Goal: Transaction & Acquisition: Obtain resource

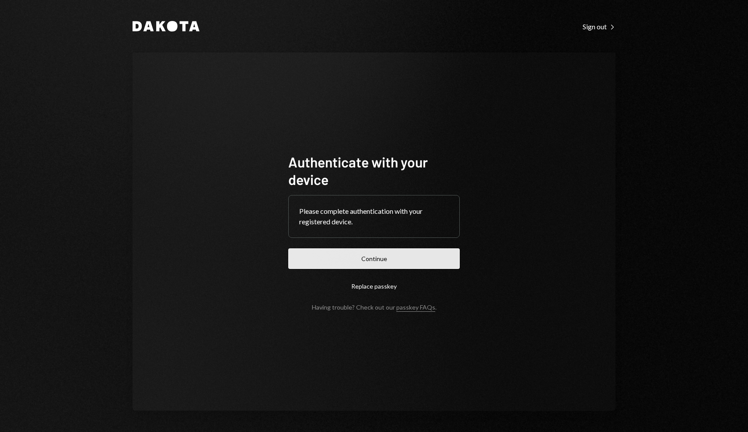
click at [380, 256] on button "Continue" at bounding box center [373, 258] width 171 height 21
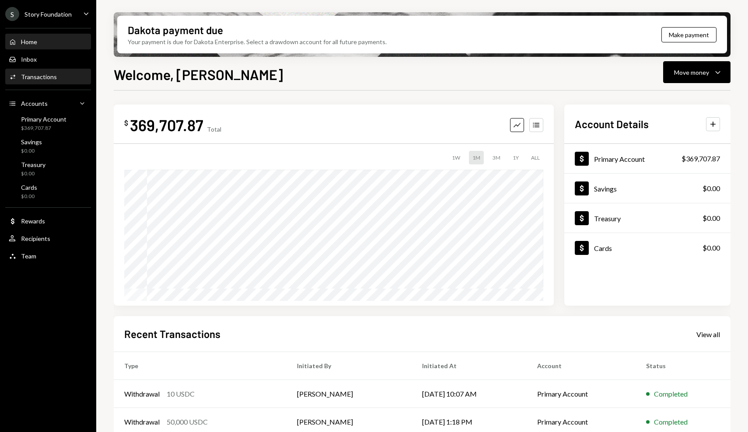
click at [73, 80] on div "Activities Transactions" at bounding box center [48, 77] width 79 height 8
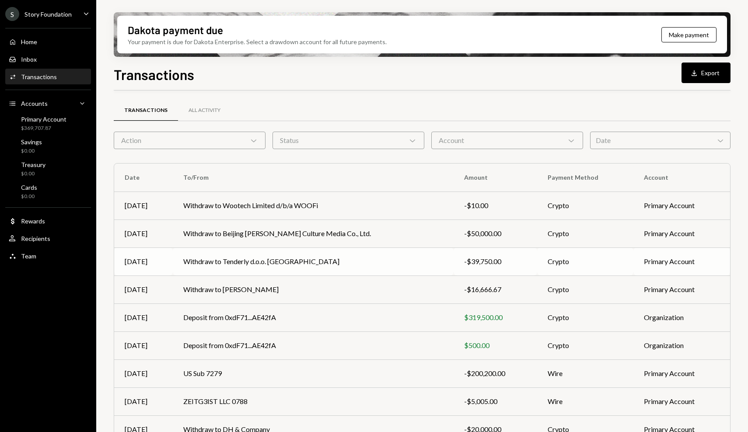
scroll to position [66, 0]
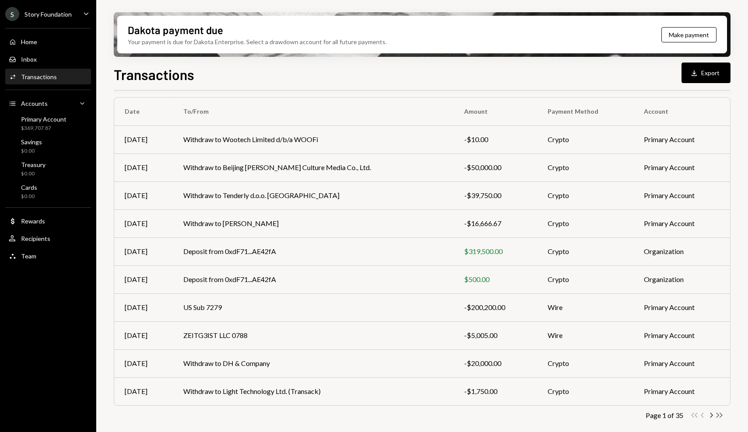
click at [722, 415] on icon "Double Arrow Right" at bounding box center [719, 415] width 8 height 8
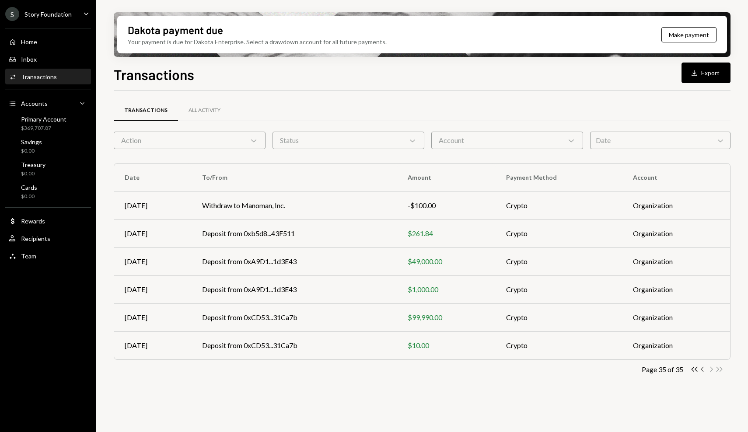
click at [704, 368] on icon "Chevron Left" at bounding box center [702, 369] width 8 height 8
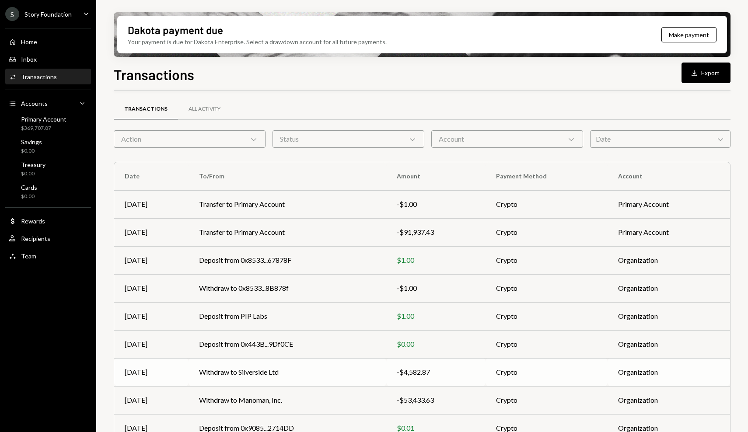
scroll to position [66, 0]
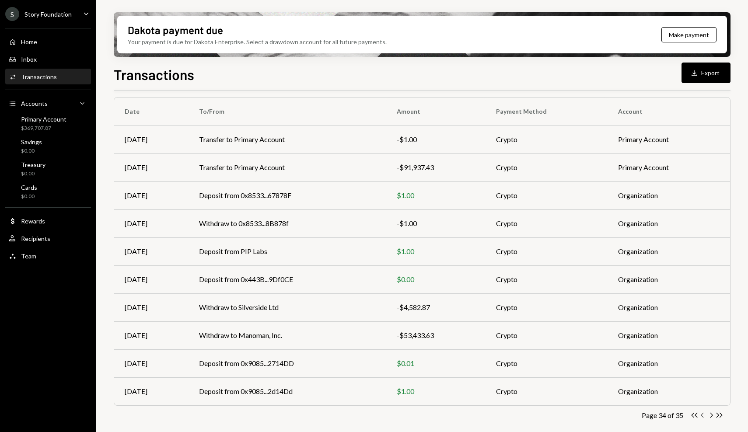
click at [702, 418] on icon "Chevron Left" at bounding box center [702, 415] width 8 height 8
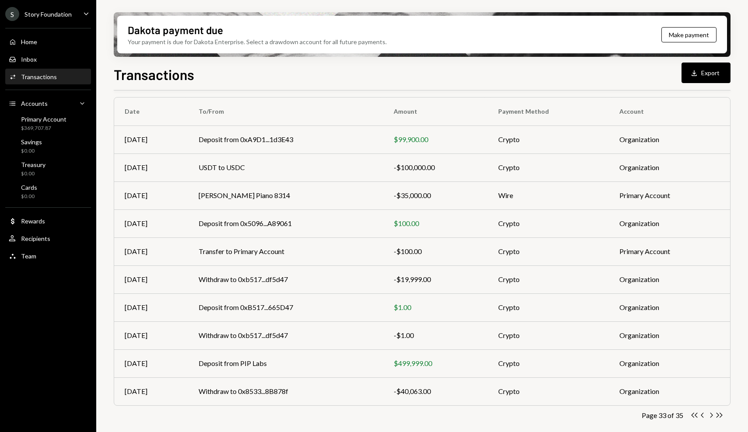
click at [71, 17] on div "S Story Foundation Caret Down" at bounding box center [48, 14] width 96 height 14
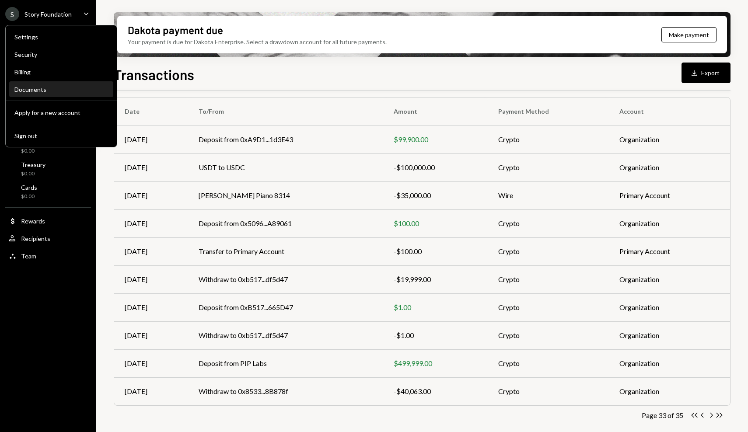
click at [55, 92] on div "Documents" at bounding box center [61, 89] width 94 height 7
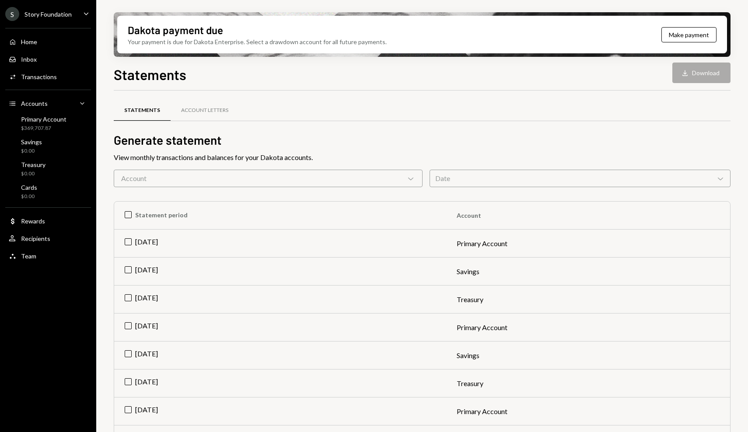
click at [525, 180] on div "Date Chevron Down" at bounding box center [579, 178] width 301 height 17
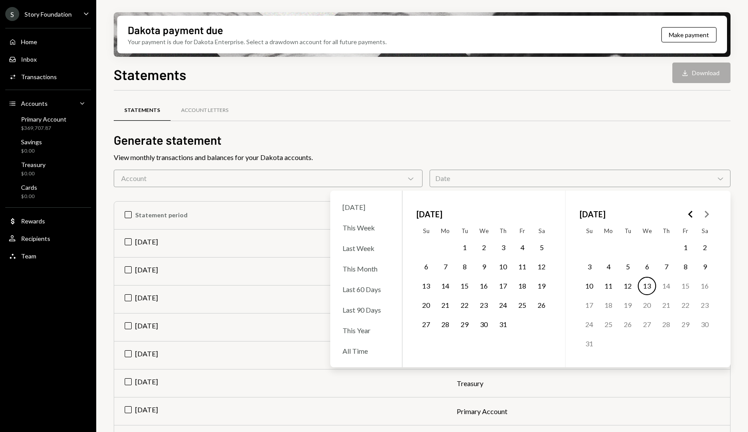
click at [687, 216] on icon "Go to the Previous Month" at bounding box center [690, 214] width 10 height 10
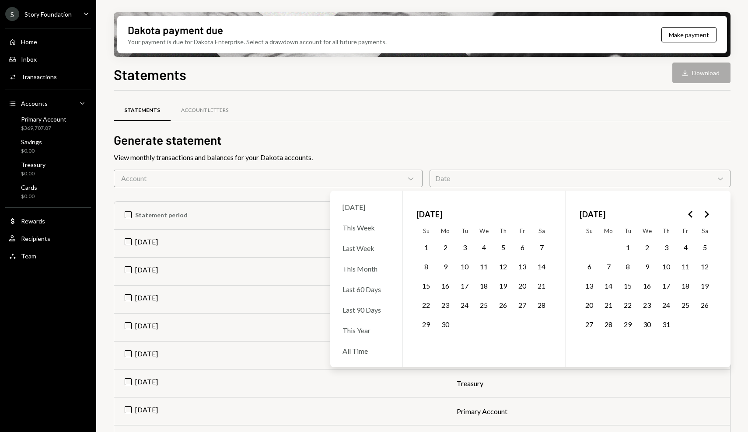
click at [687, 216] on icon "Go to the Previous Month" at bounding box center [690, 214] width 10 height 10
click at [591, 248] on button "1" at bounding box center [589, 247] width 18 height 18
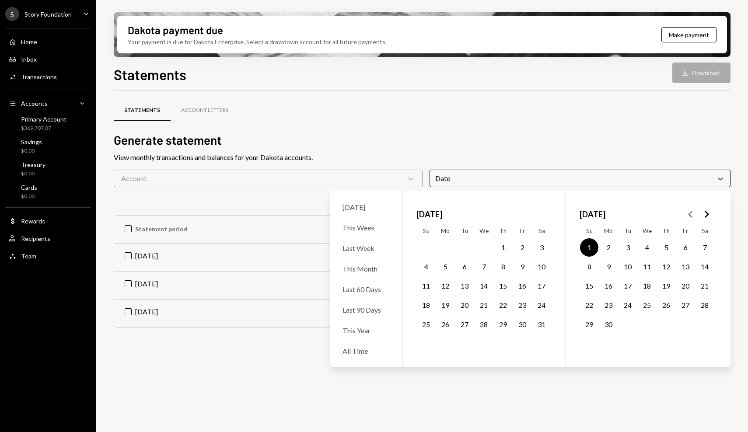
click at [612, 326] on button "30" at bounding box center [608, 324] width 18 height 18
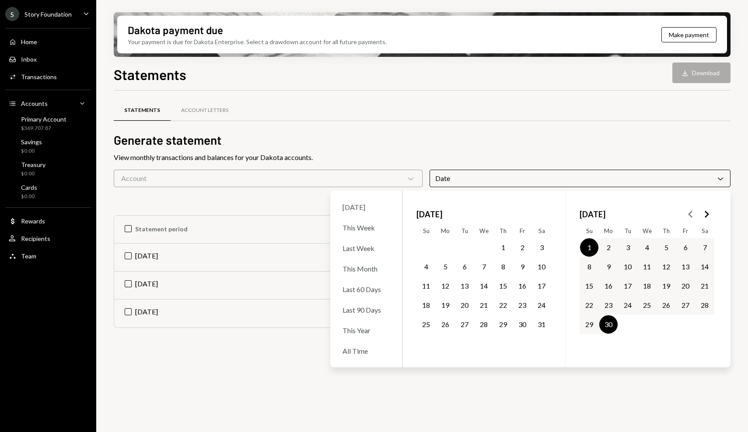
click at [612, 326] on button "30" at bounding box center [608, 324] width 18 height 18
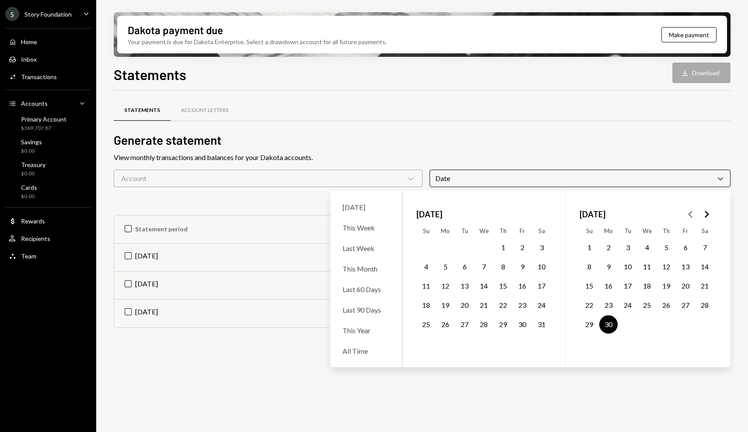
click at [593, 251] on button "1" at bounding box center [589, 247] width 18 height 18
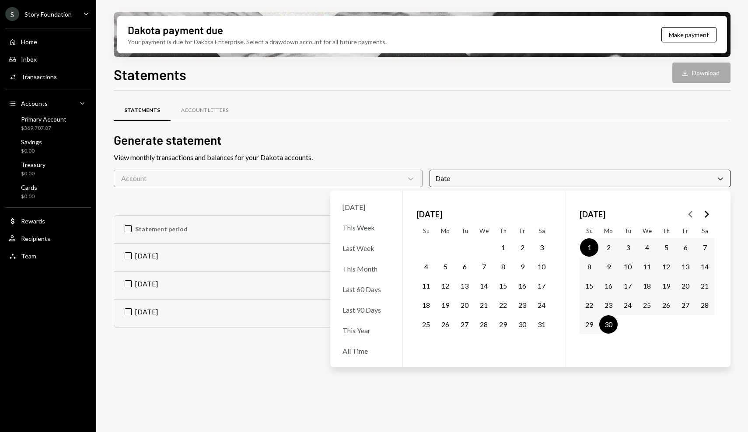
click at [593, 251] on button "1" at bounding box center [589, 247] width 18 height 18
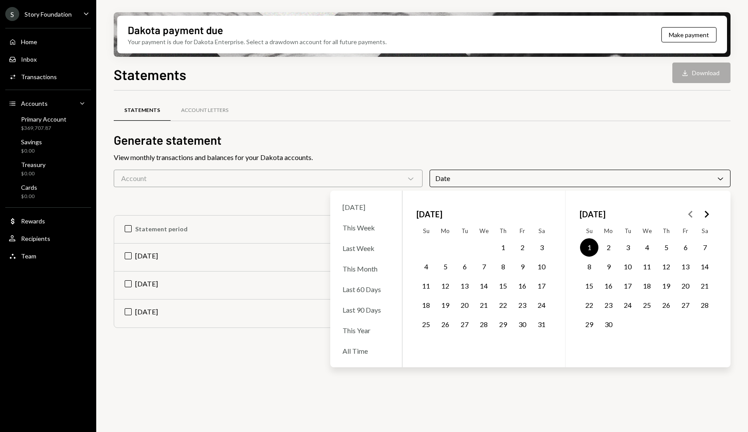
click at [710, 215] on icon "Go to the Next Month" at bounding box center [706, 214] width 10 height 10
click at [504, 326] on button "31" at bounding box center [503, 324] width 18 height 18
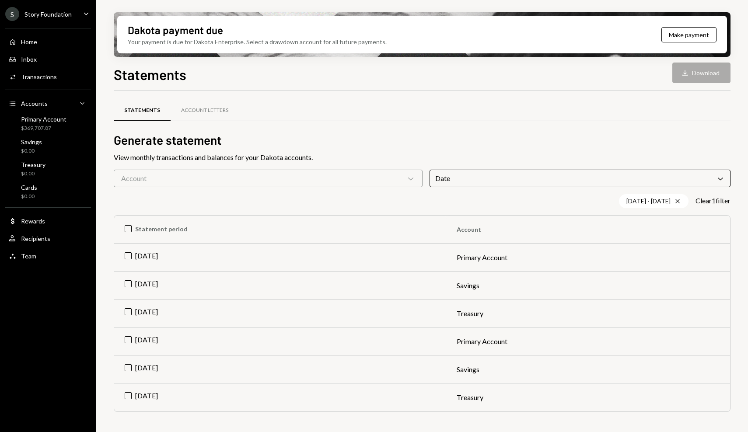
click at [503, 108] on div "Statements Account Letters" at bounding box center [422, 110] width 617 height 22
click at [124, 251] on td "[DATE]" at bounding box center [280, 258] width 332 height 28
click at [129, 338] on td "[DATE]" at bounding box center [280, 342] width 332 height 28
click at [700, 73] on button "Download Download (2)" at bounding box center [697, 73] width 66 height 21
